Goal: Task Accomplishment & Management: Manage account settings

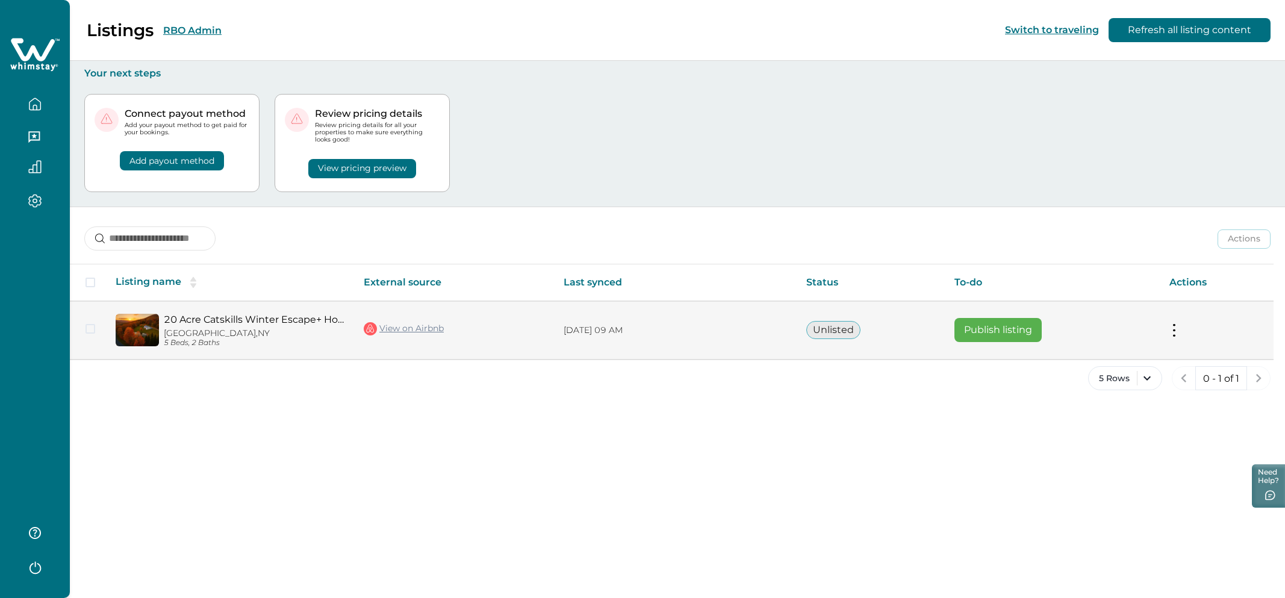
click at [980, 338] on button "Publish listing" at bounding box center [997, 330] width 87 height 24
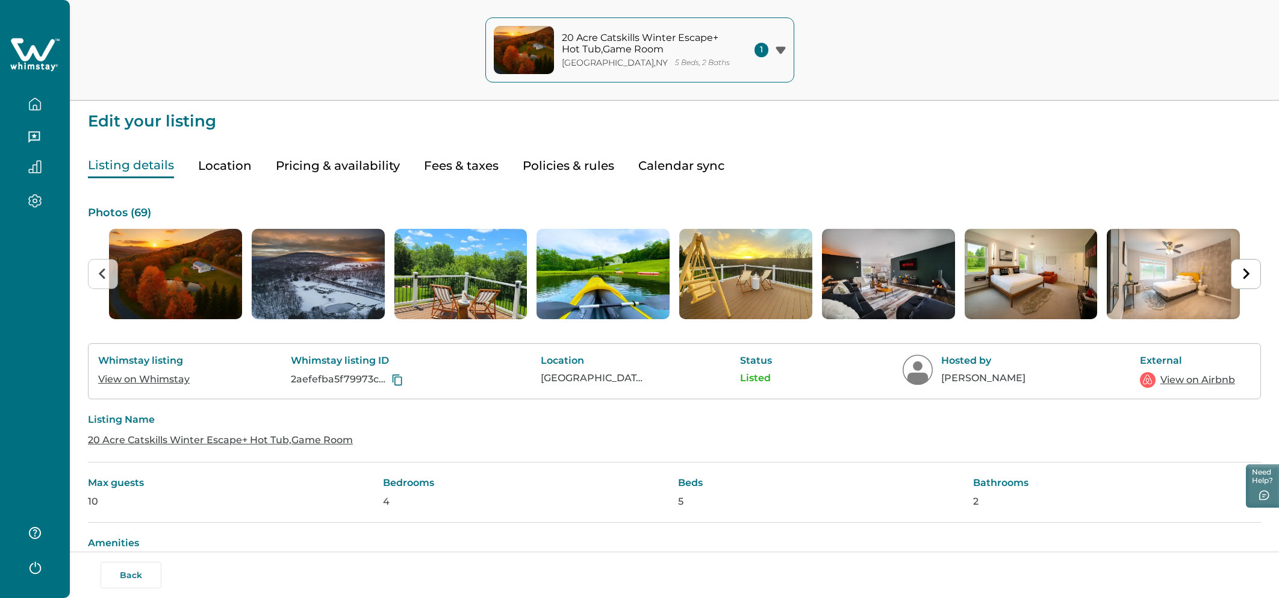
click at [383, 167] on button "Pricing & availability" at bounding box center [338, 166] width 124 height 25
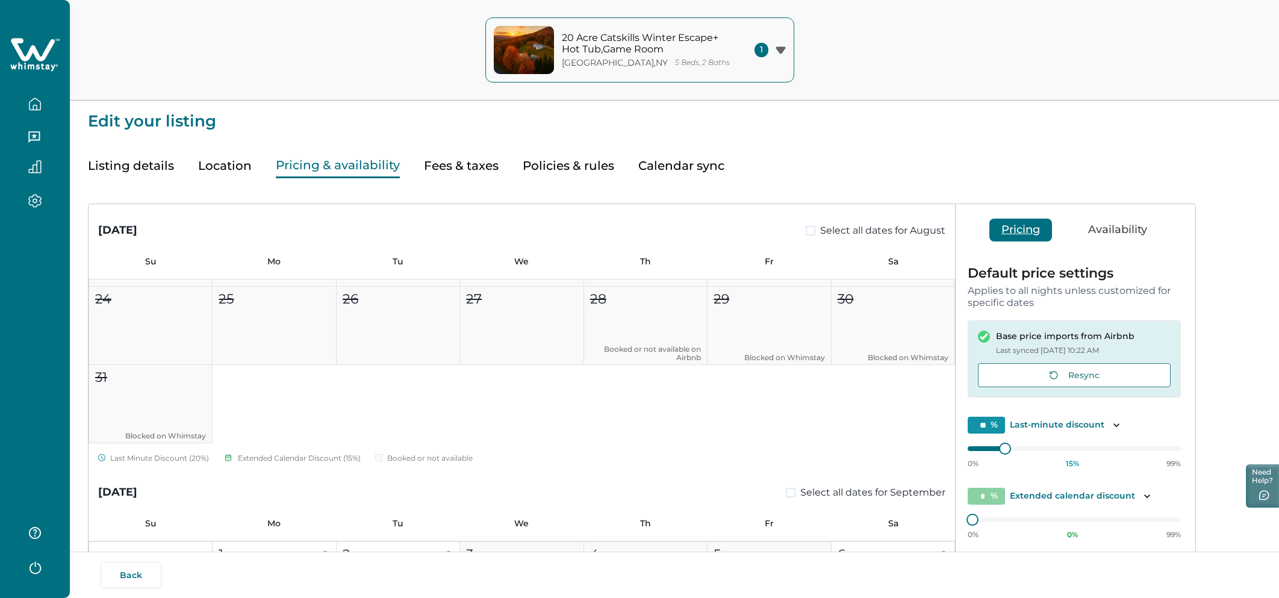
scroll to position [270, 0]
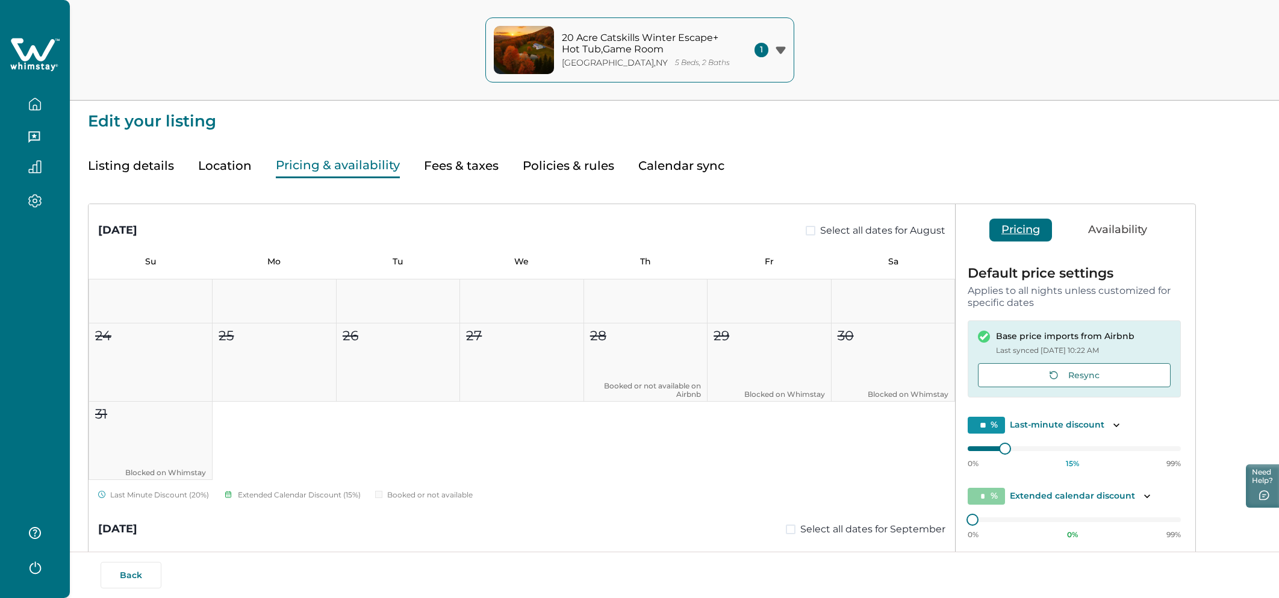
click at [46, 99] on button "button" at bounding box center [35, 104] width 51 height 24
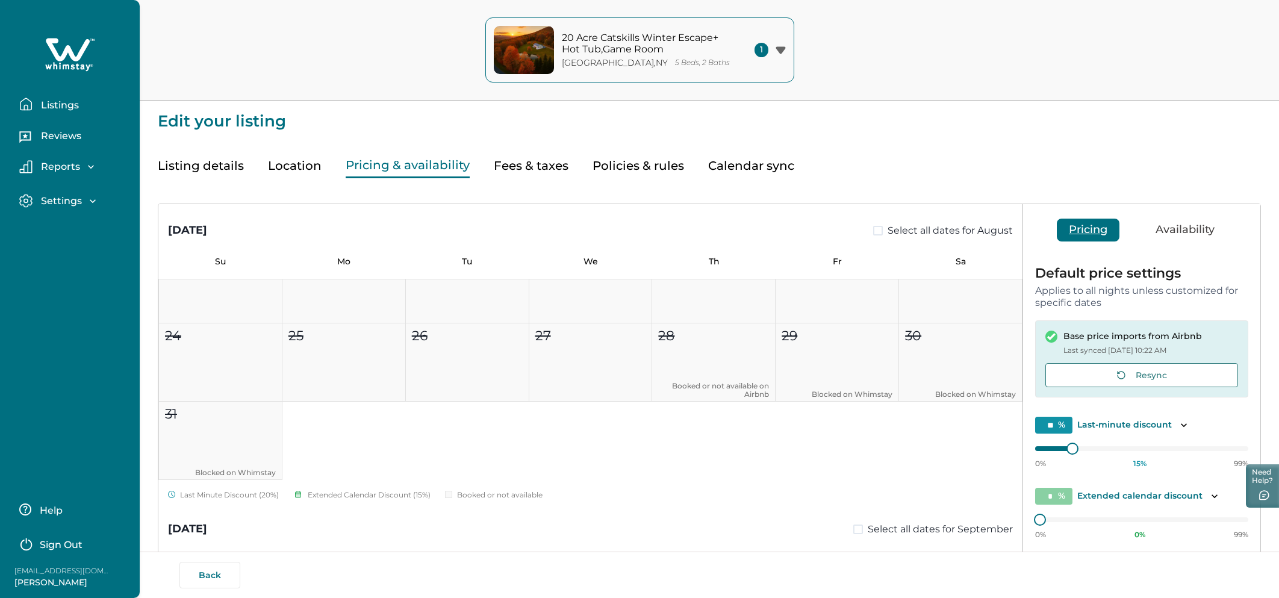
click at [46, 99] on p "Listings" at bounding box center [58, 105] width 42 height 12
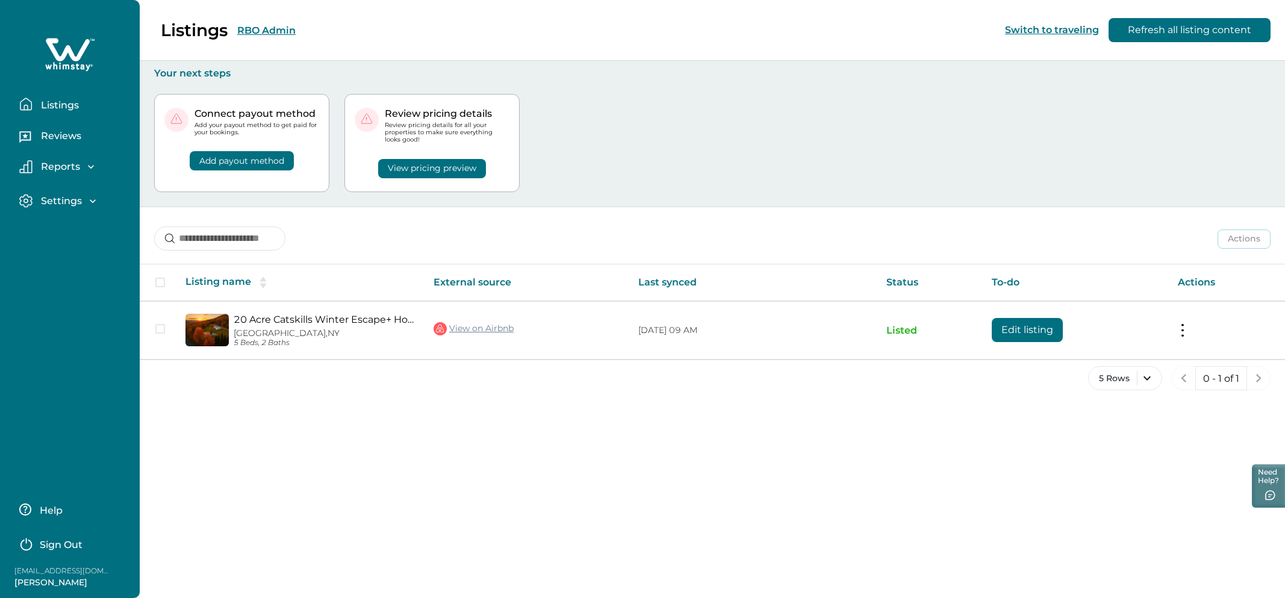
click at [1149, 19] on button "Refresh all listing content" at bounding box center [1190, 30] width 162 height 24
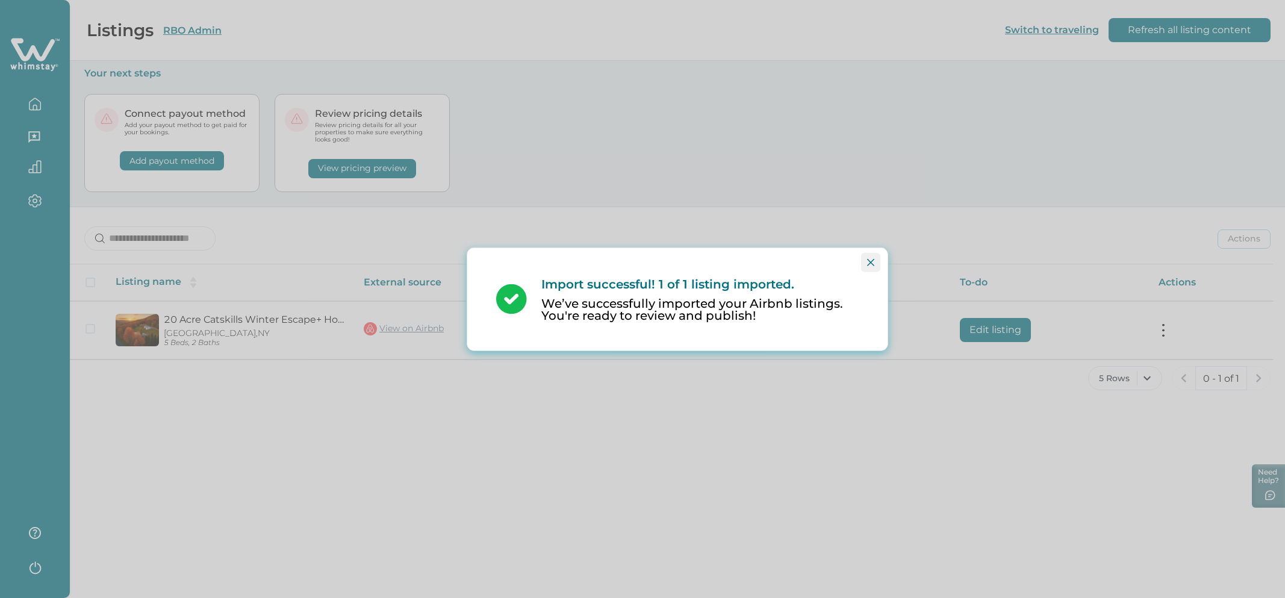
click at [870, 263] on icon "Close" at bounding box center [870, 261] width 7 height 7
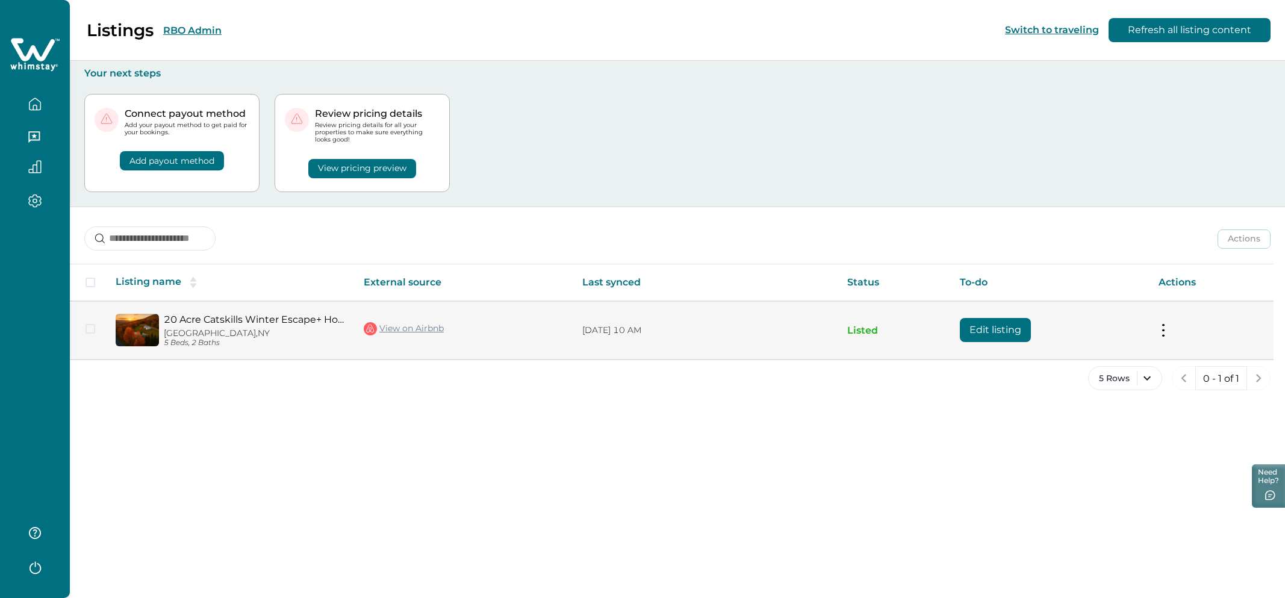
click at [991, 334] on button "Edit listing" at bounding box center [995, 330] width 71 height 24
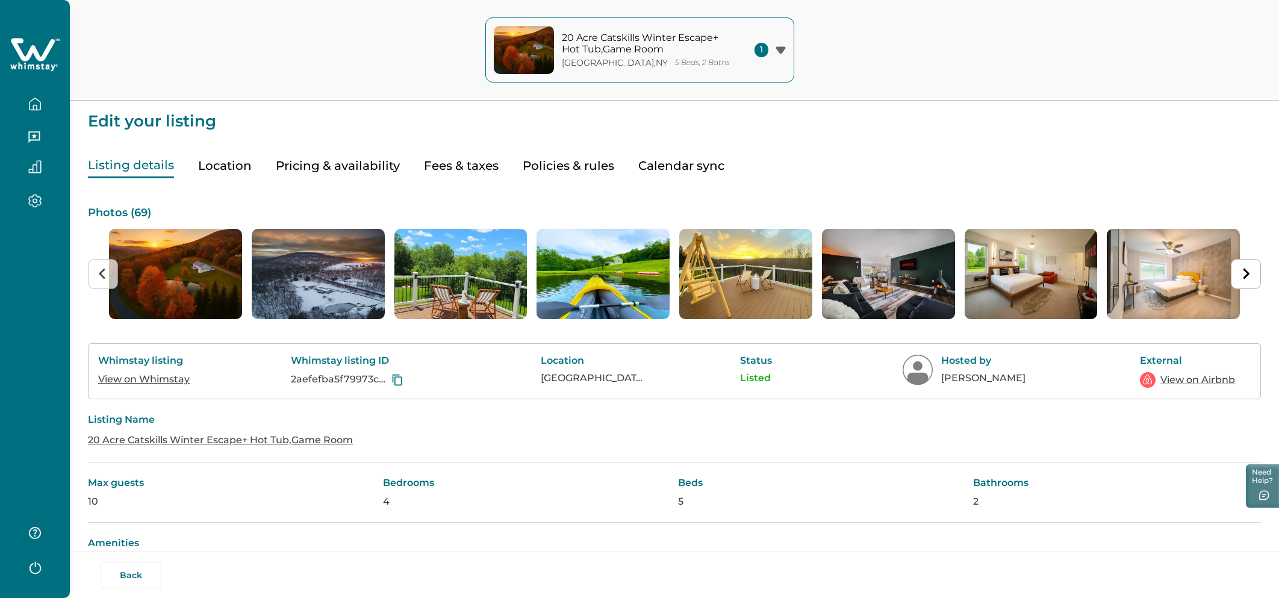
click at [349, 173] on button "Pricing & availability" at bounding box center [338, 166] width 124 height 25
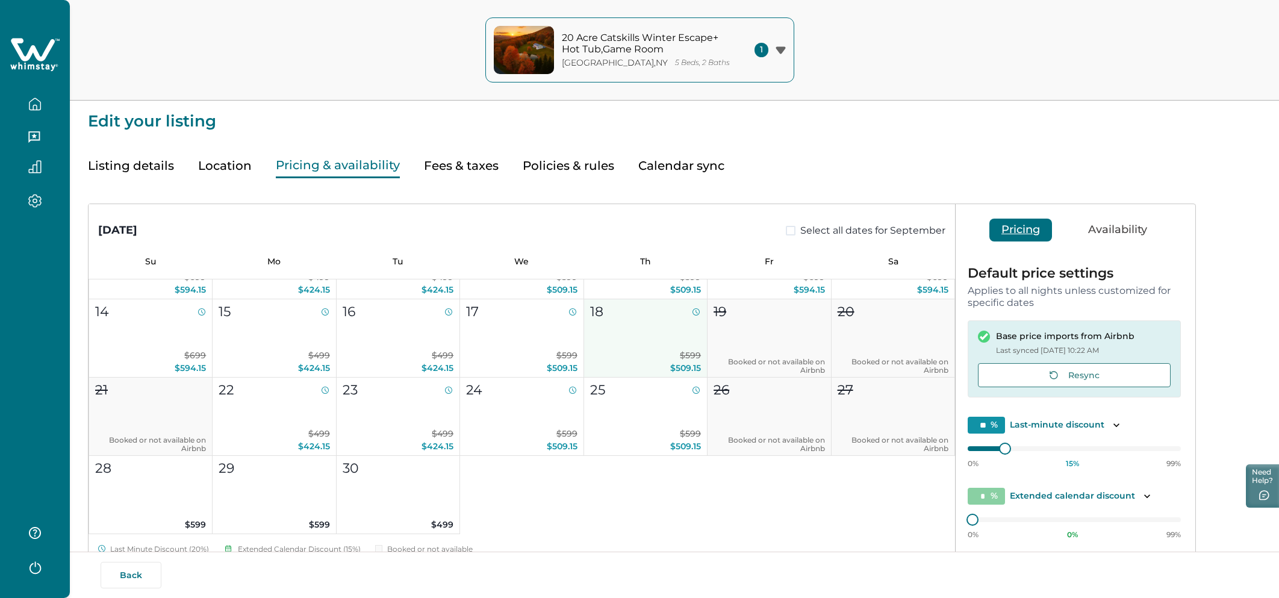
scroll to position [738, 0]
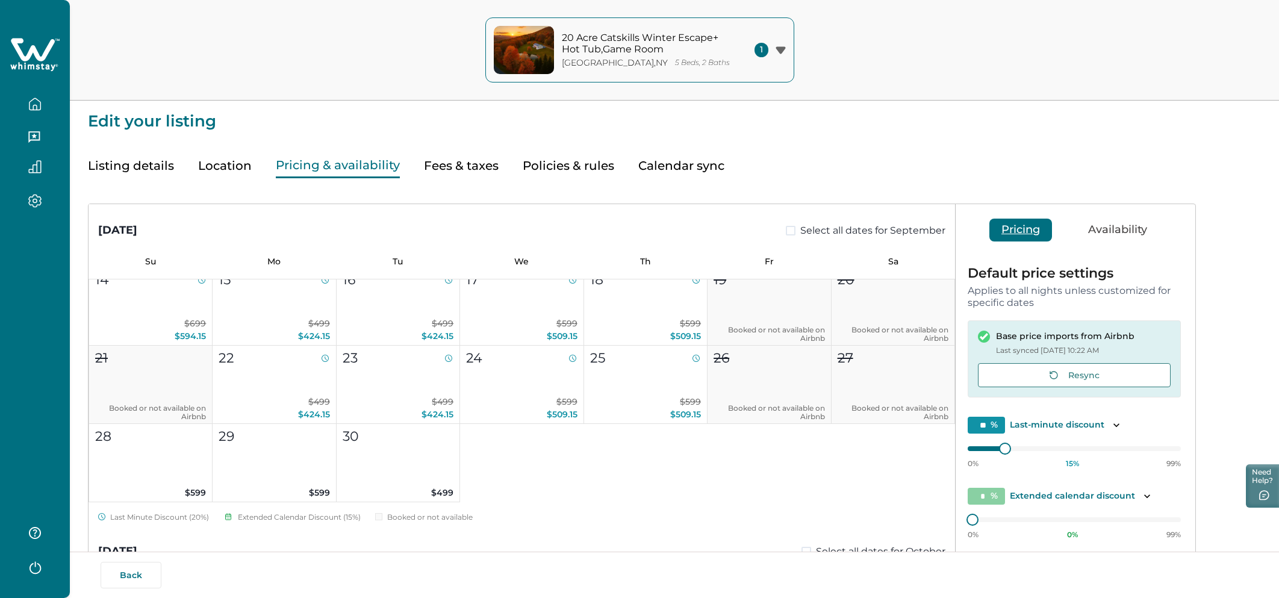
click at [1134, 219] on button "Availability" at bounding box center [1117, 230] width 83 height 23
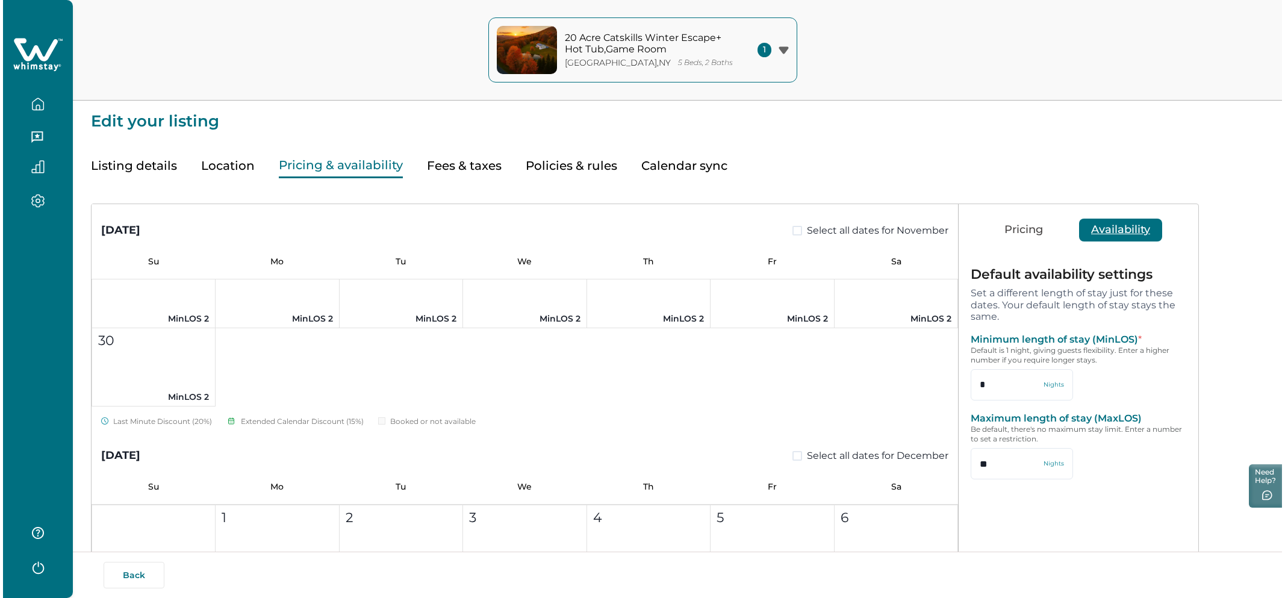
scroll to position [1914, 0]
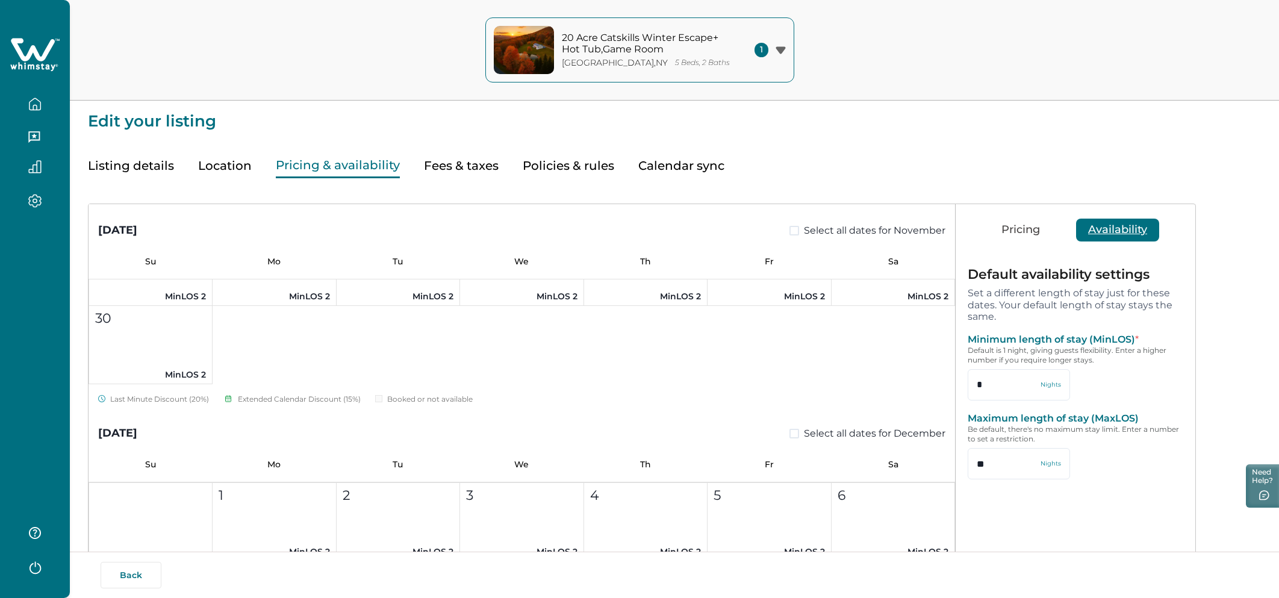
click at [1008, 226] on button "Pricing" at bounding box center [1020, 230] width 63 height 23
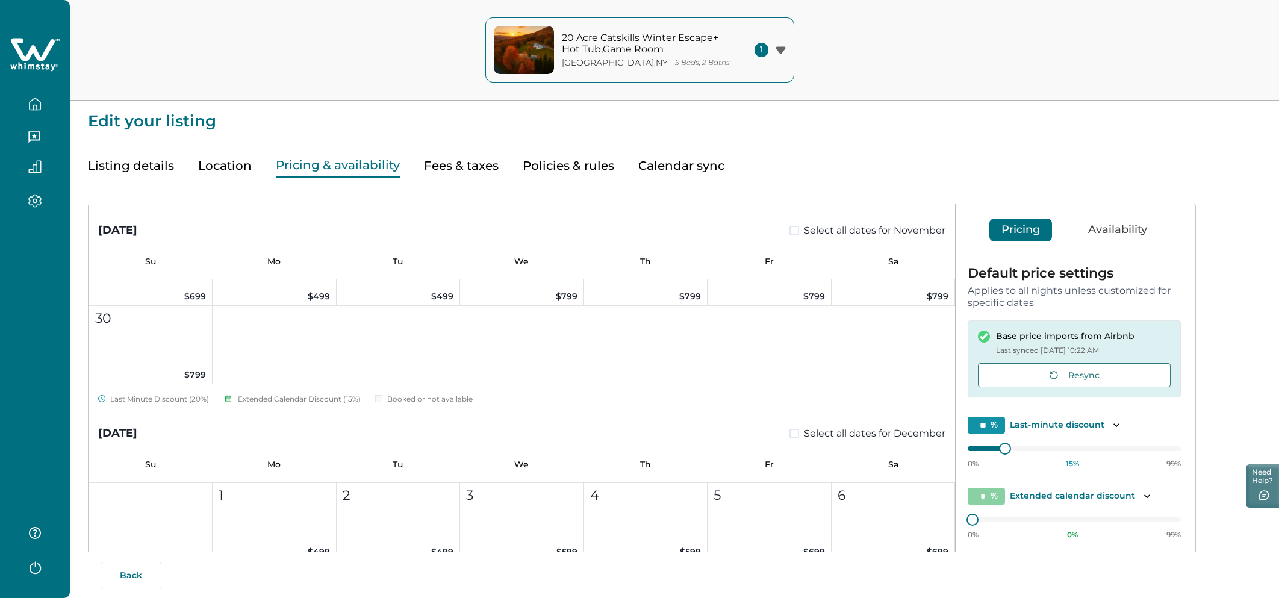
click at [33, 104] on icon "button" at bounding box center [34, 104] width 13 height 13
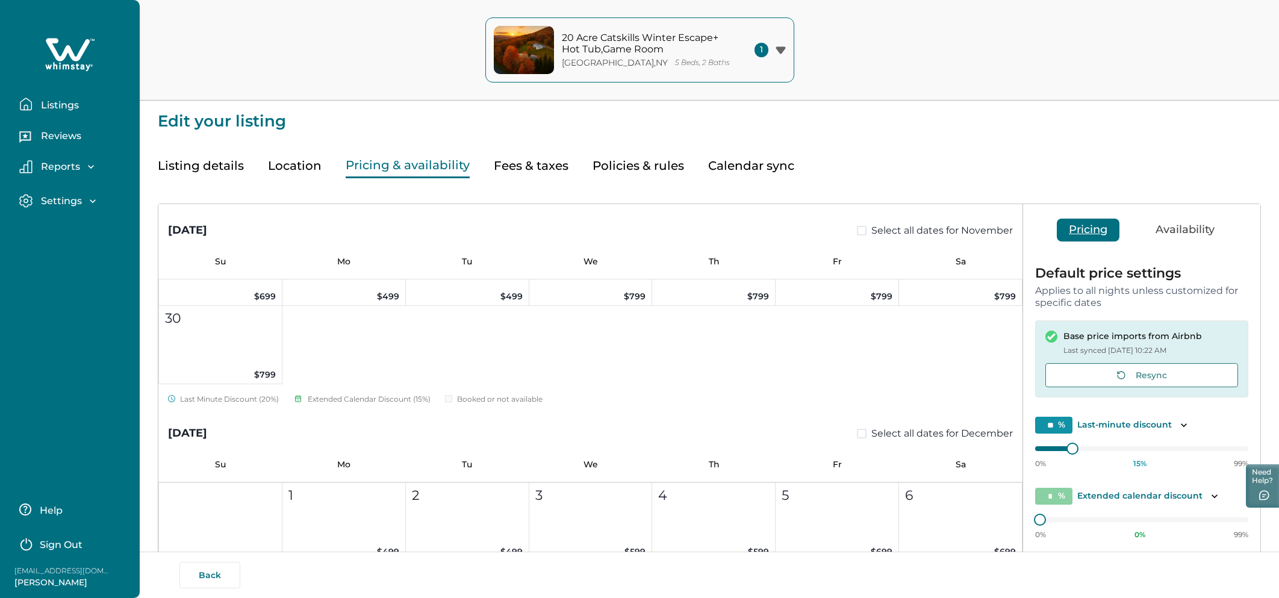
click at [33, 104] on button "Listings" at bounding box center [74, 104] width 111 height 24
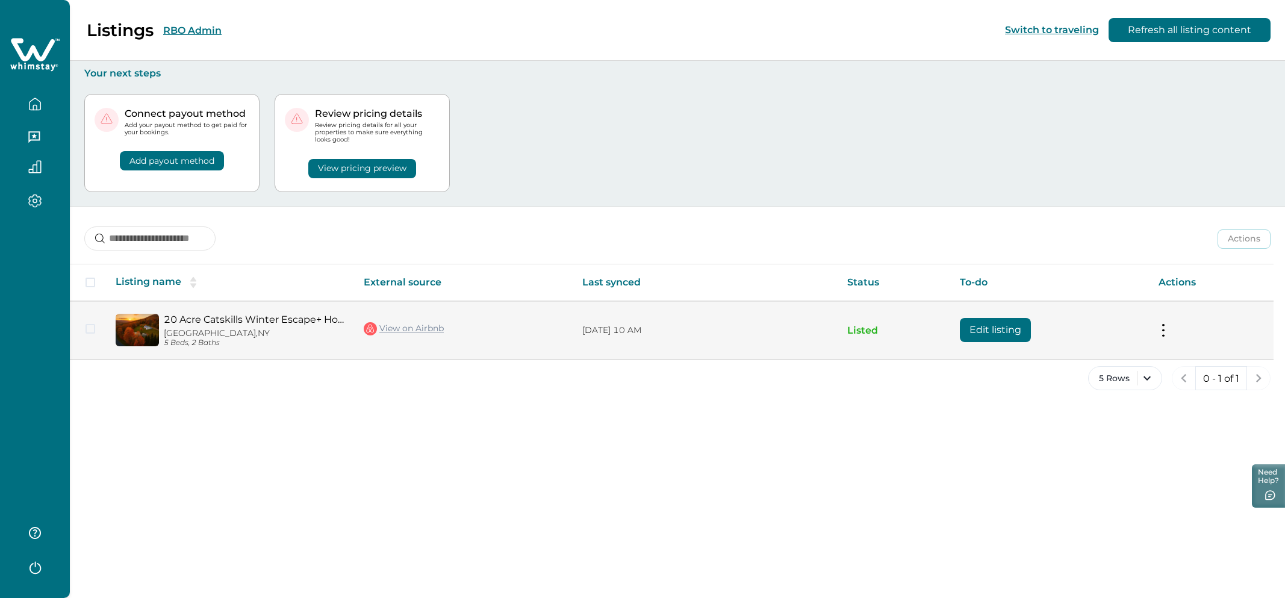
click at [1168, 325] on button at bounding box center [1164, 330] width 10 height 13
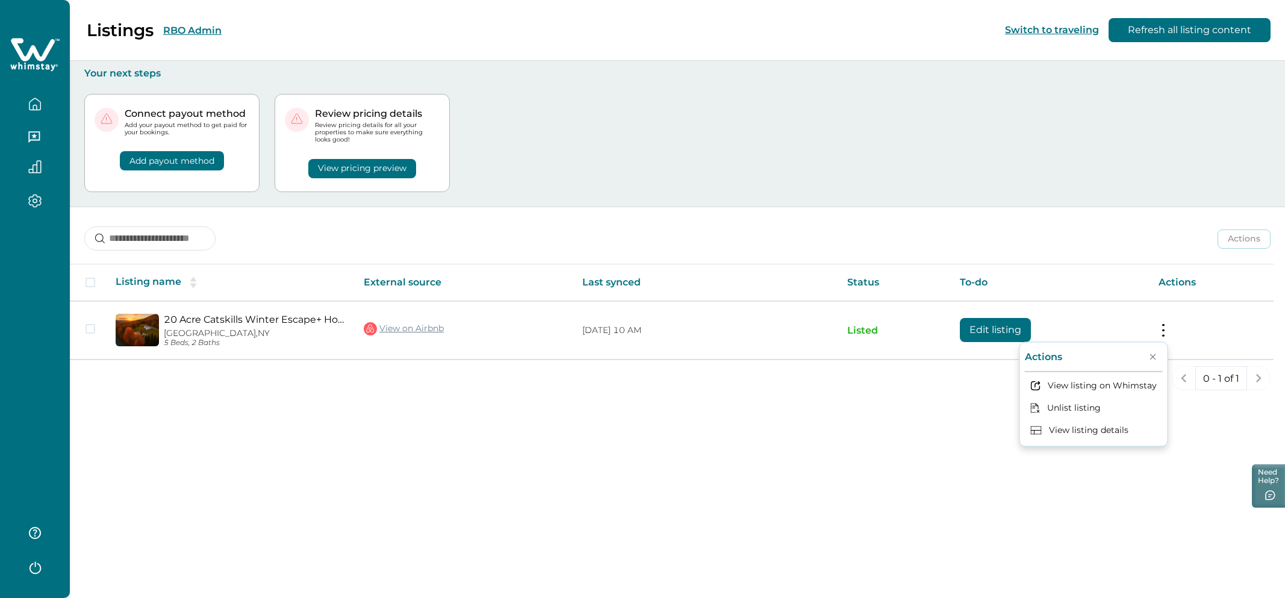
click at [1118, 263] on div "Actions Actions Publish listing Unlist listing Listing name External source Las…" at bounding box center [677, 308] width 1215 height 203
click at [216, 51] on div "Listings RBO Admin Switch to traveling Refresh all listing content" at bounding box center [642, 30] width 1285 height 61
click at [193, 26] on button "RBO Admin" at bounding box center [192, 30] width 58 height 11
